Goal: Task Accomplishment & Management: Complete application form

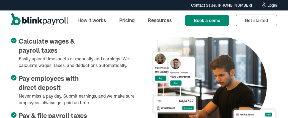
scroll to position [298, 0]
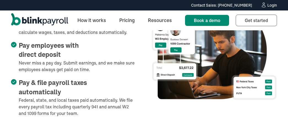
scroll to position [298, 0]
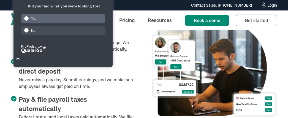
click at [70, 18] on div "Yes" at bounding box center [63, 19] width 84 height 10
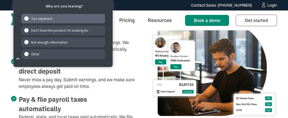
click at [90, 17] on div "Too expensive" at bounding box center [63, 19] width 84 height 10
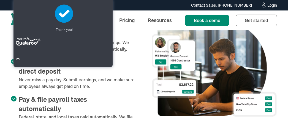
click at [73, 18] on icon at bounding box center [63, 13] width 17 height 17
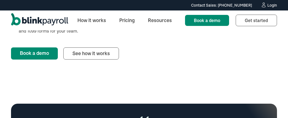
scroll to position [408, 0]
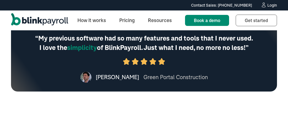
scroll to position [512, 0]
